Goal: Task Accomplishment & Management: Complete application form

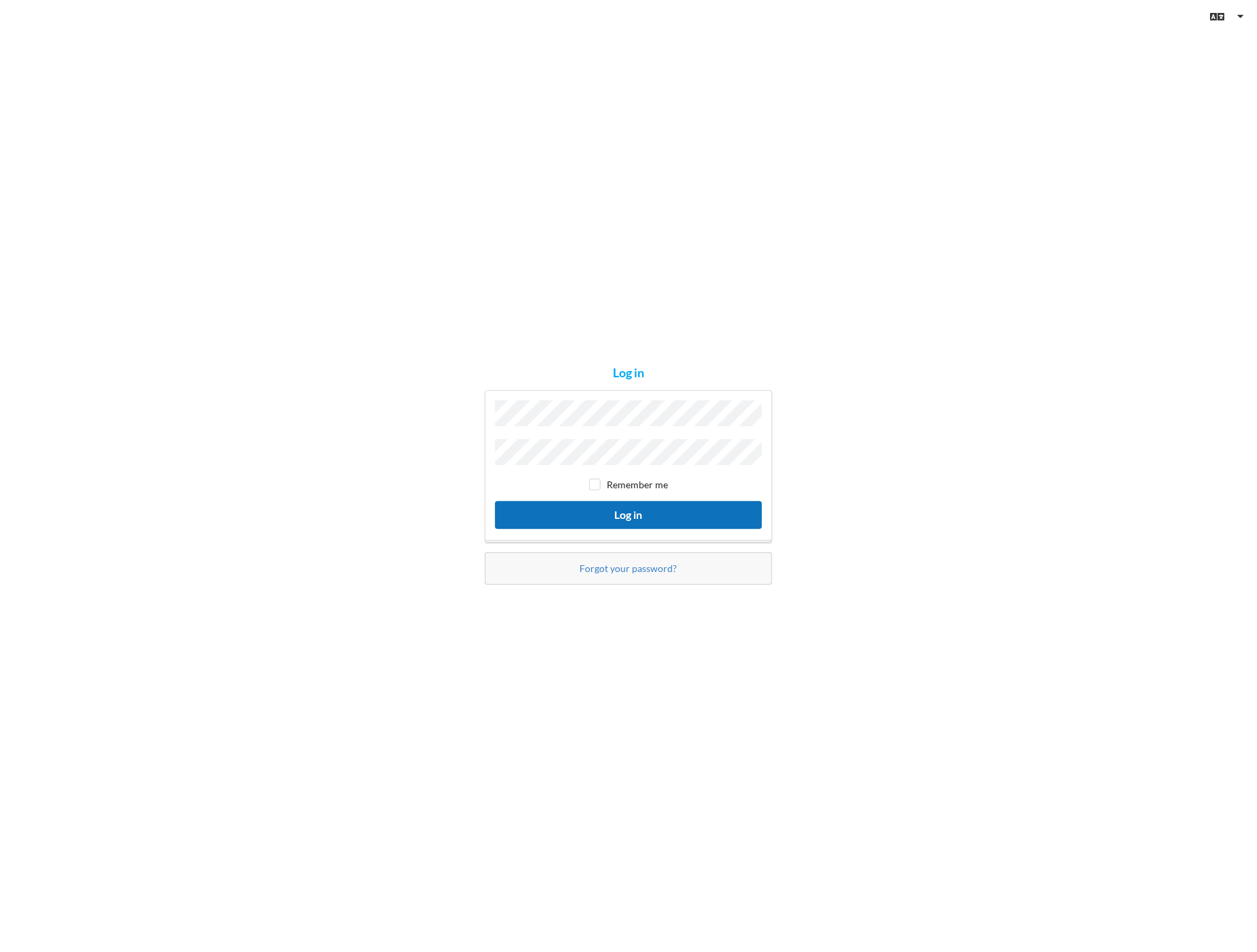
click at [631, 517] on button "Log in" at bounding box center [628, 514] width 267 height 28
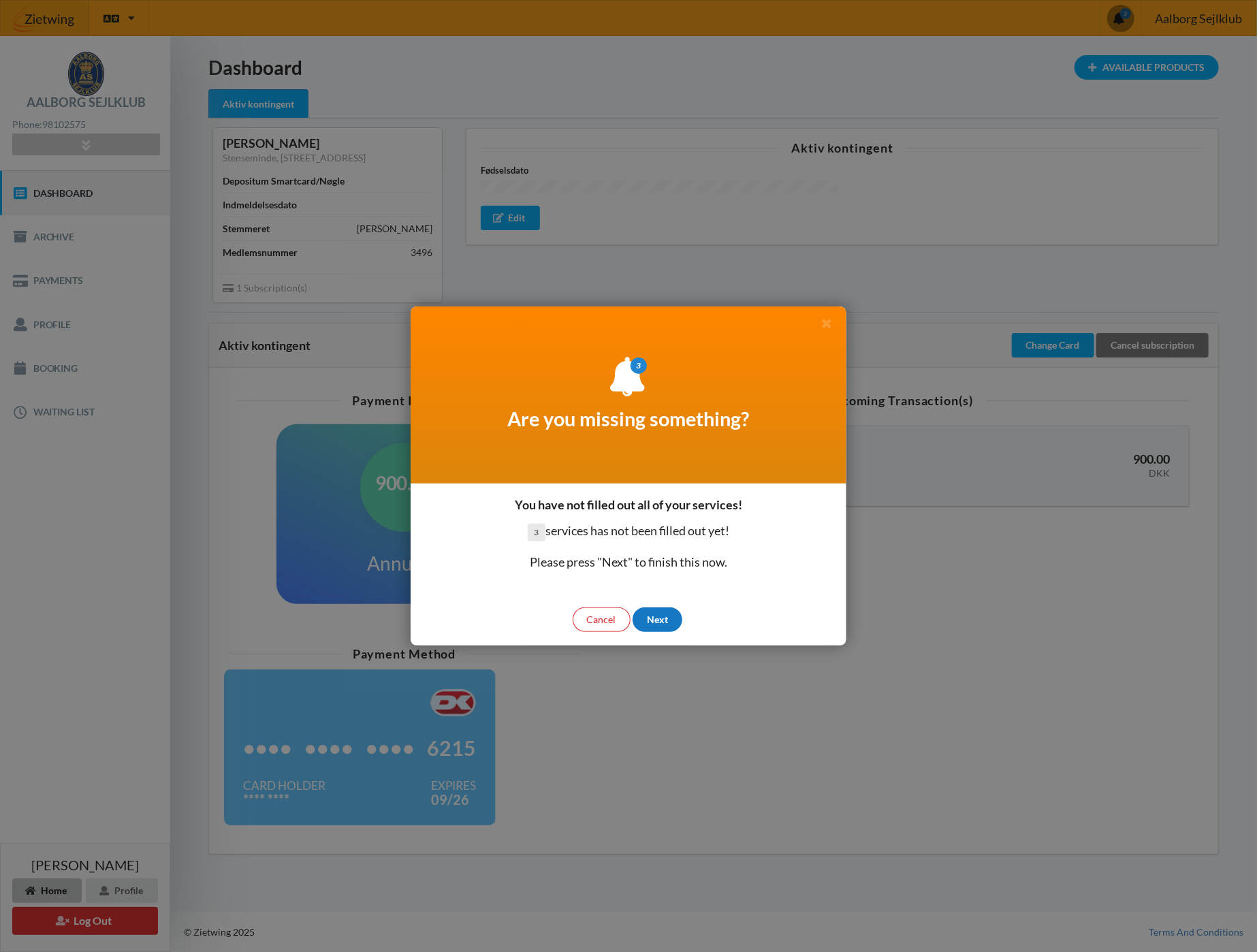
click at [664, 622] on div "Next" at bounding box center [657, 619] width 50 height 24
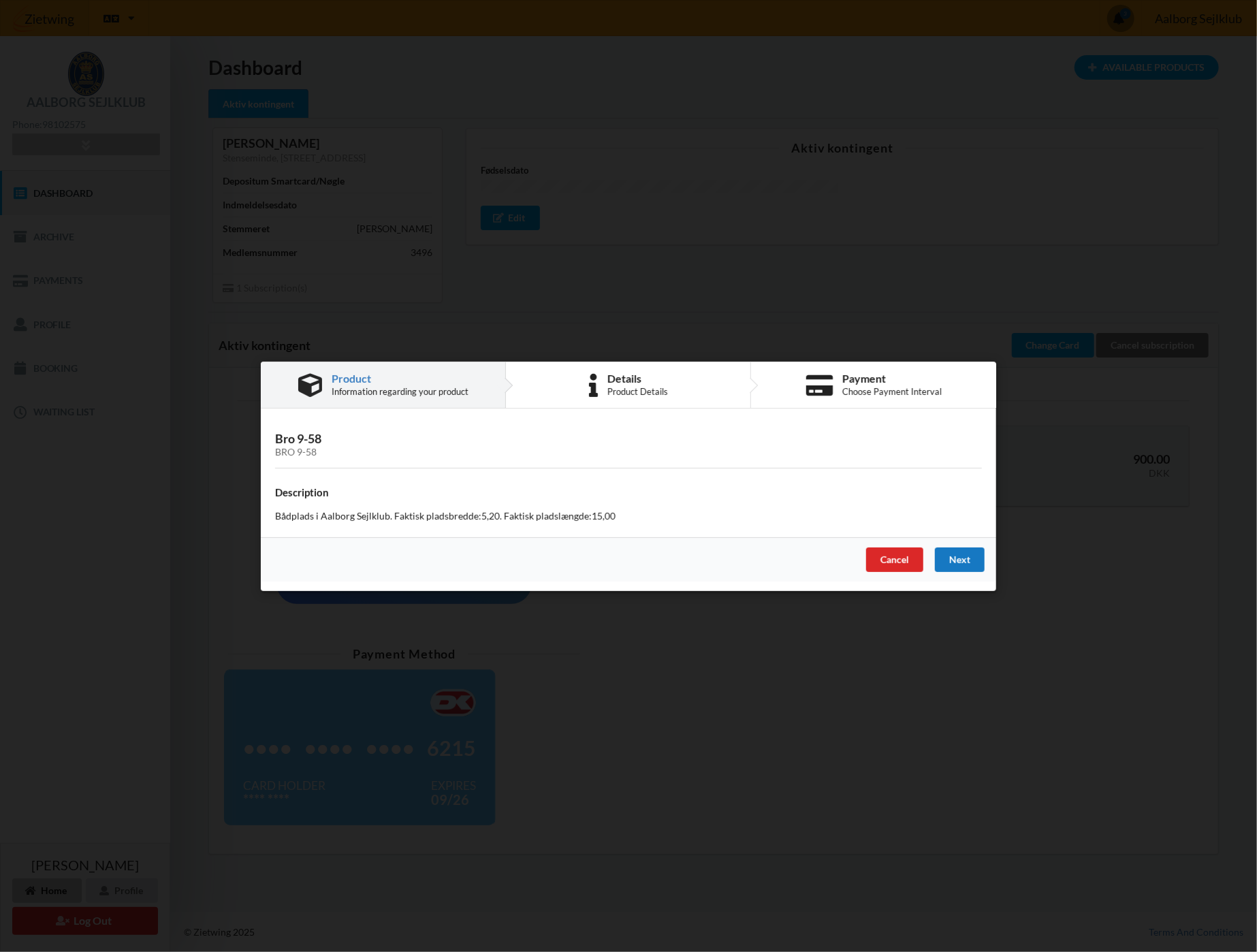
click at [965, 560] on div "Next" at bounding box center [959, 559] width 50 height 24
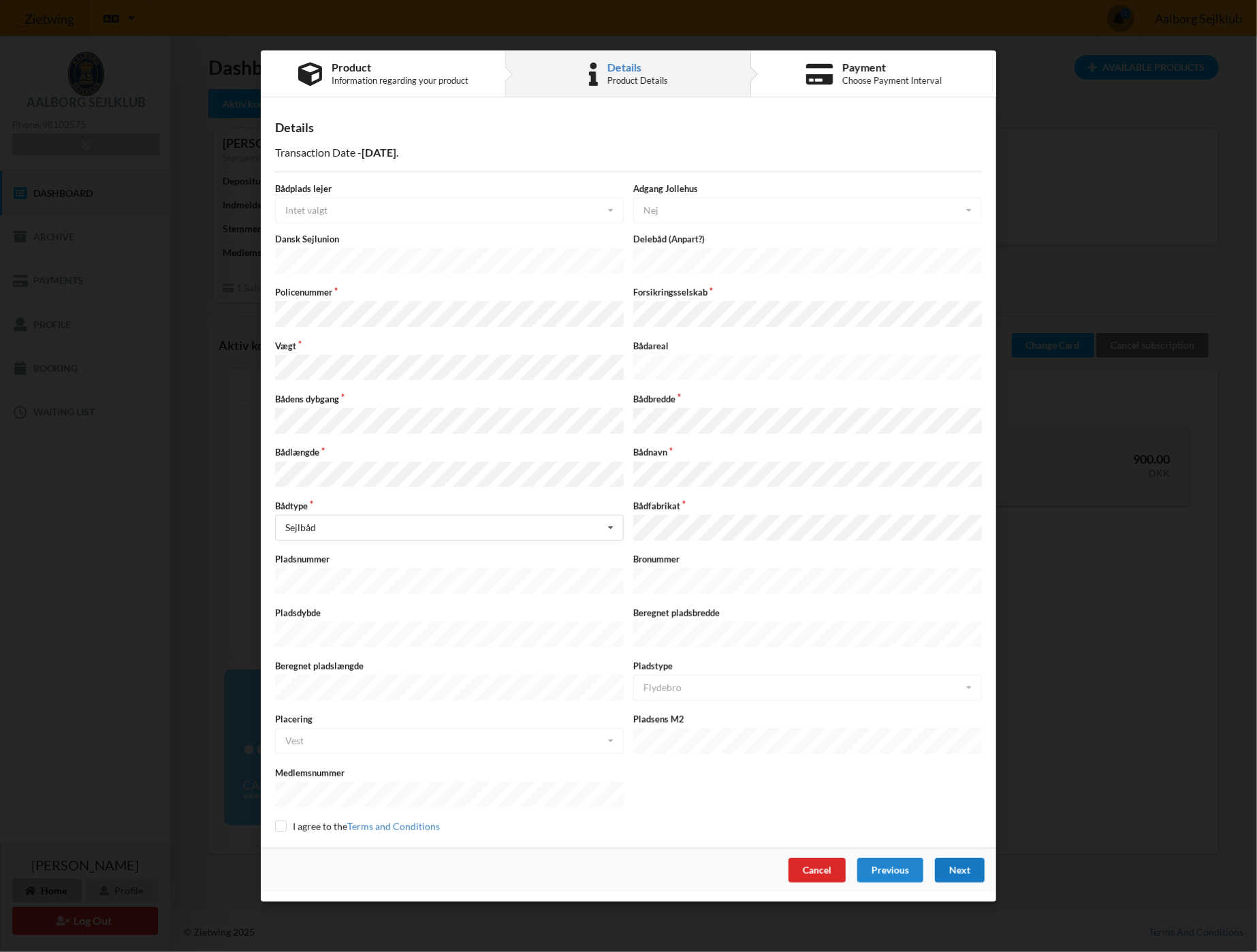
click at [958, 858] on div "Next" at bounding box center [959, 870] width 50 height 24
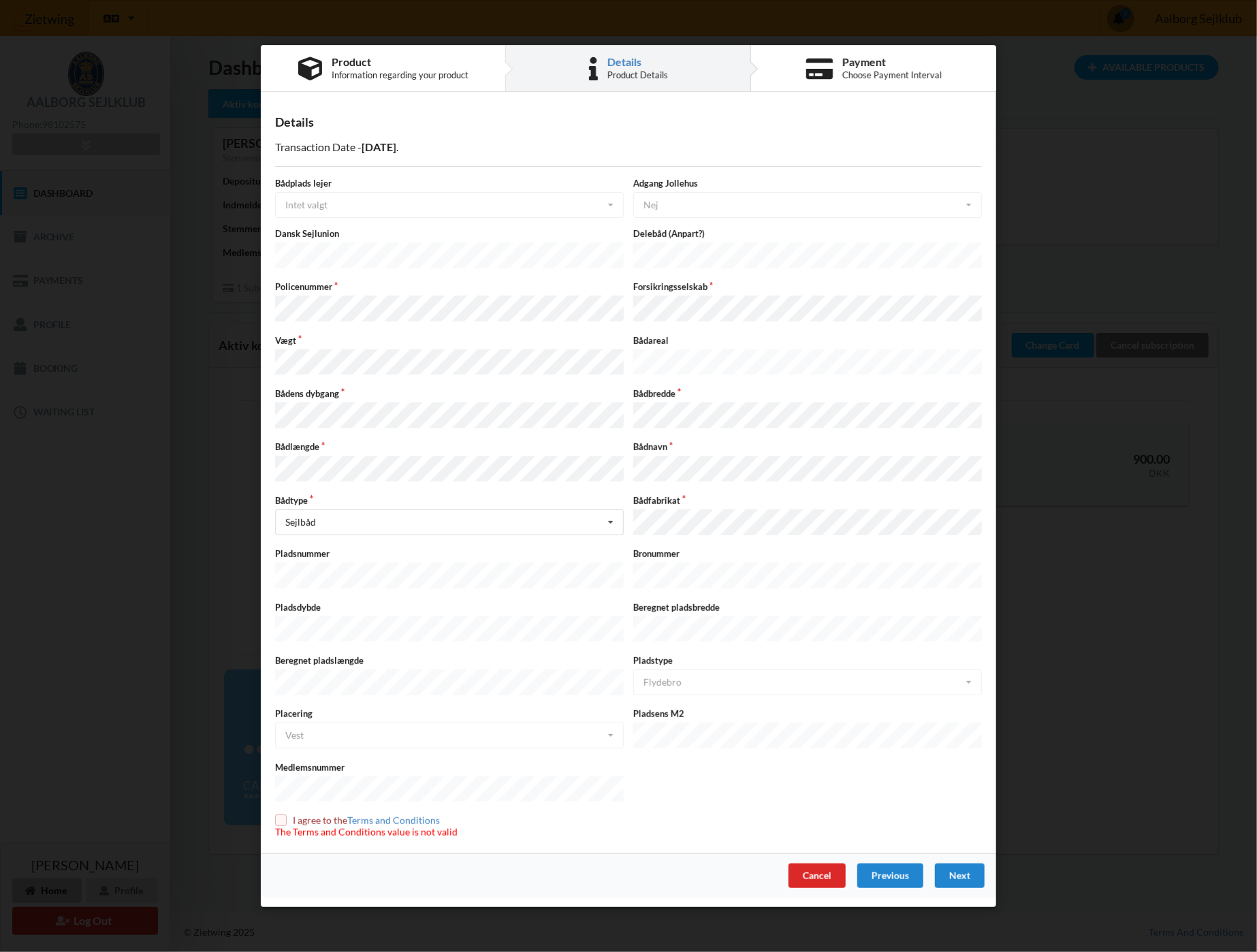
click at [284, 814] on input "checkbox" at bounding box center [281, 820] width 12 height 12
checkbox input "true"
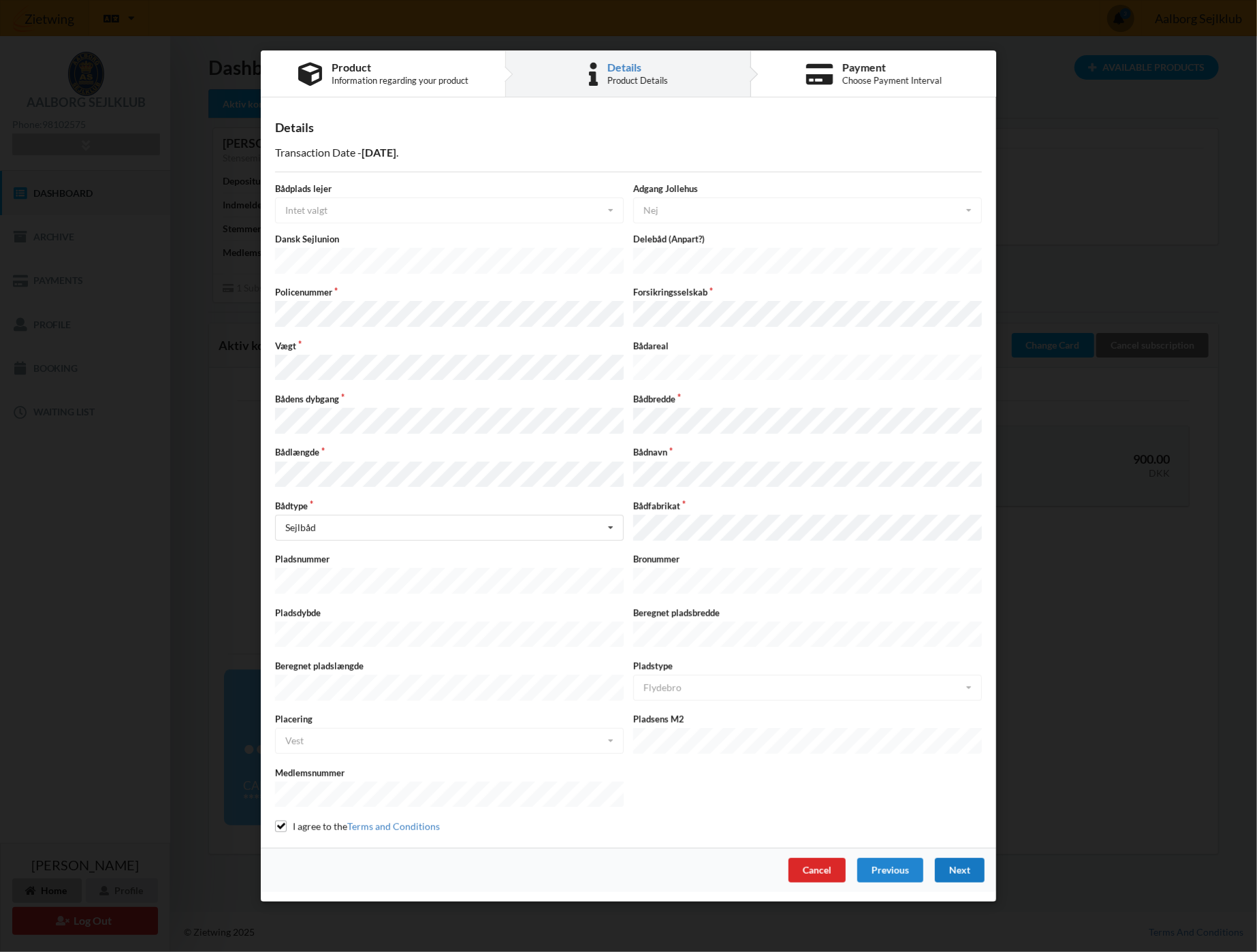
click at [959, 858] on div "Next" at bounding box center [959, 870] width 50 height 24
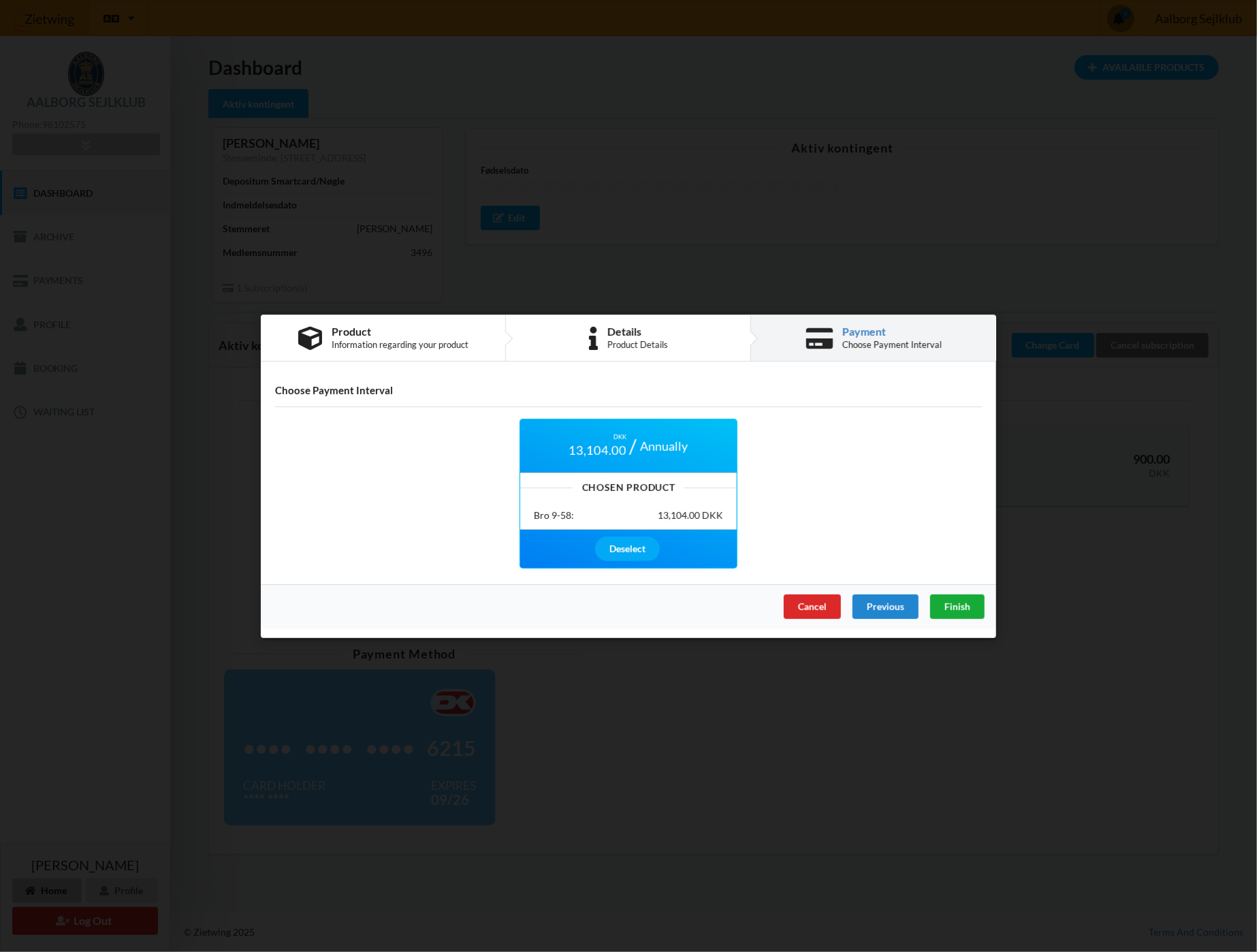
click at [957, 604] on span "Finish" at bounding box center [957, 606] width 26 height 12
